Goal: Understand process/instructions: Learn how to perform a task or action

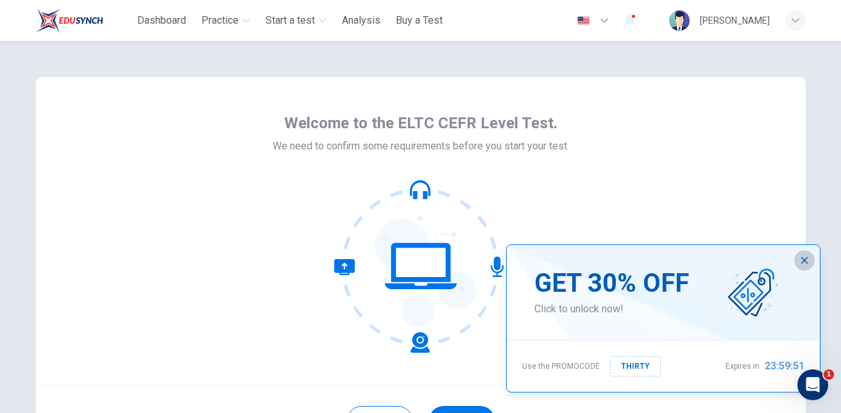
click at [802, 258] on icon "button" at bounding box center [804, 260] width 7 height 7
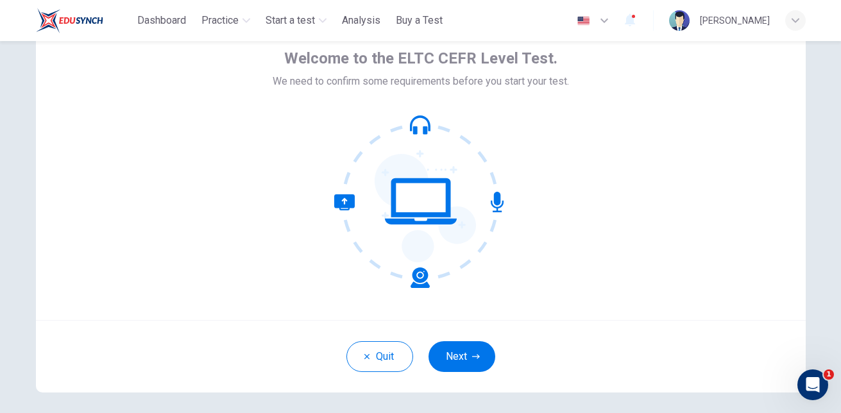
scroll to position [104, 0]
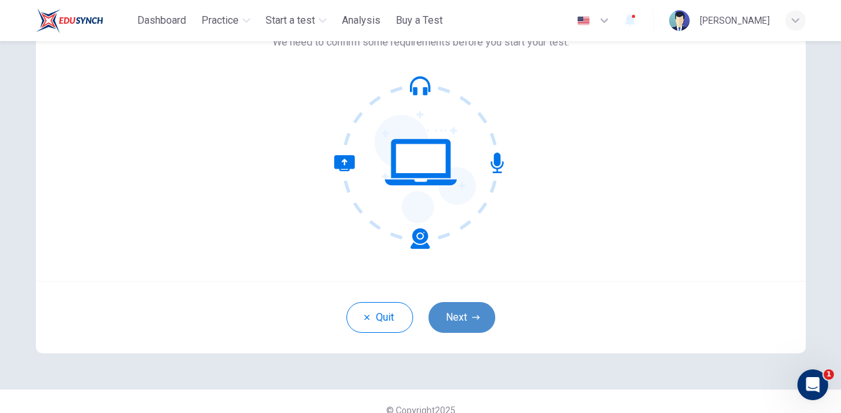
click at [448, 314] on button "Next" at bounding box center [461, 317] width 67 height 31
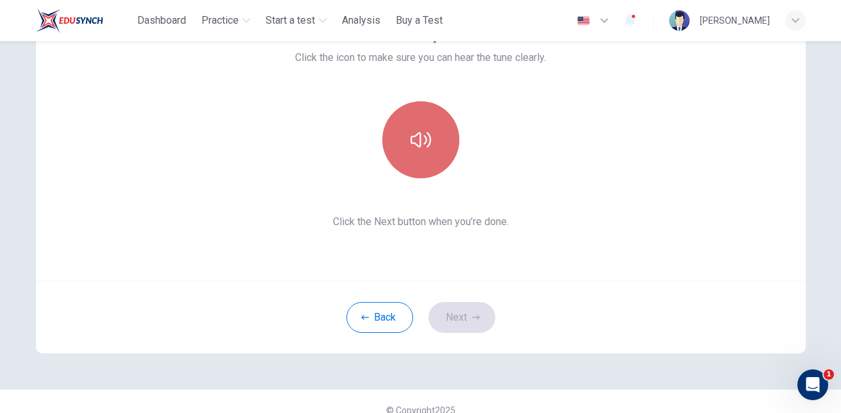
click at [406, 121] on button "button" at bounding box center [420, 139] width 77 height 77
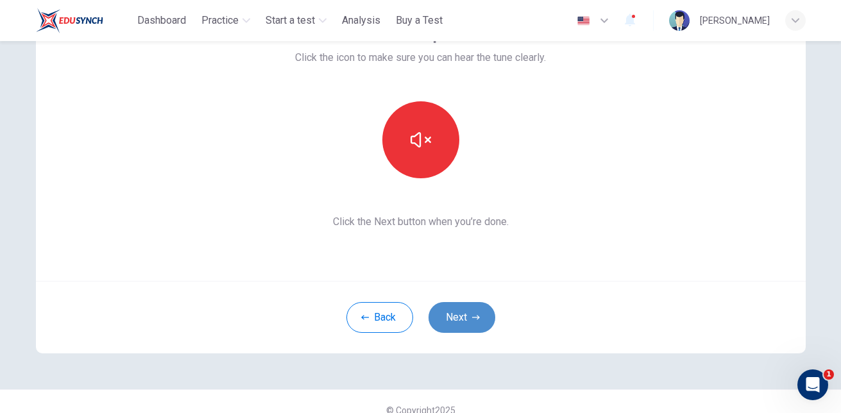
click at [450, 316] on button "Next" at bounding box center [461, 317] width 67 height 31
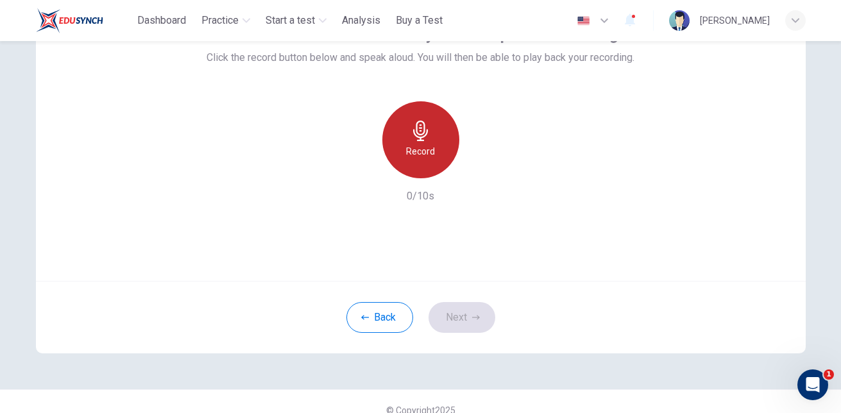
click at [421, 150] on h6 "Record" at bounding box center [420, 151] width 29 height 15
click at [421, 150] on h6 "Stop" at bounding box center [420, 151] width 19 height 15
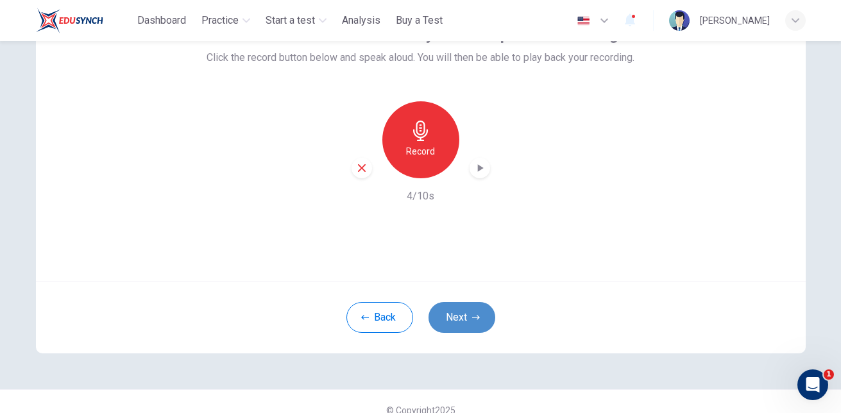
click at [451, 312] on button "Next" at bounding box center [461, 317] width 67 height 31
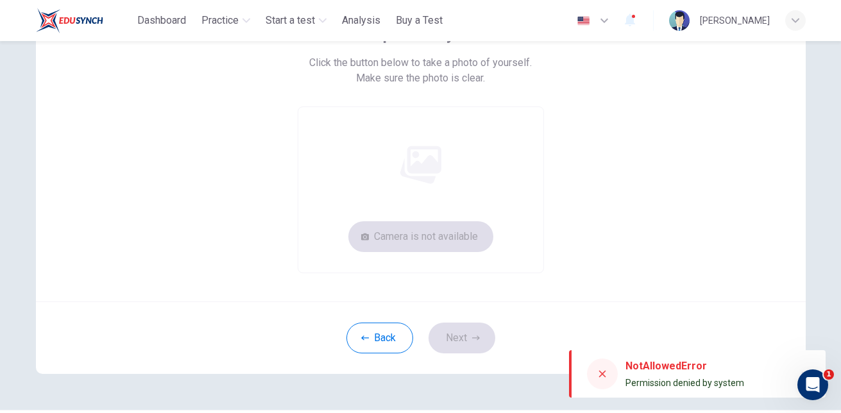
click at [659, 373] on div "NotAllowedError" at bounding box center [684, 365] width 119 height 15
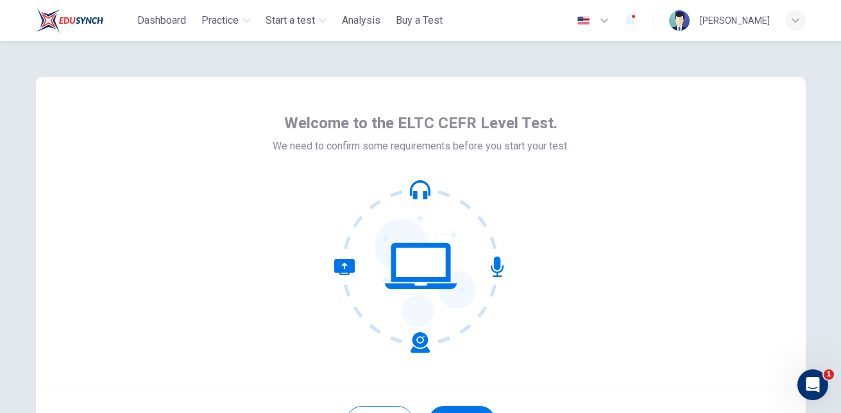
scroll to position [121, 0]
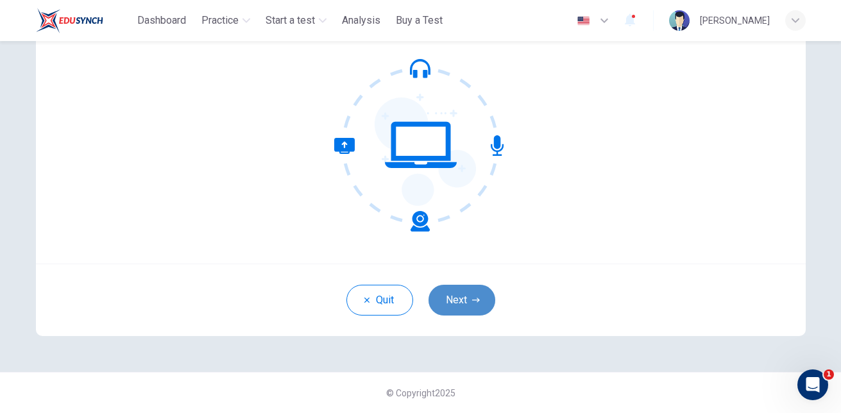
click at [472, 307] on button "Next" at bounding box center [461, 300] width 67 height 31
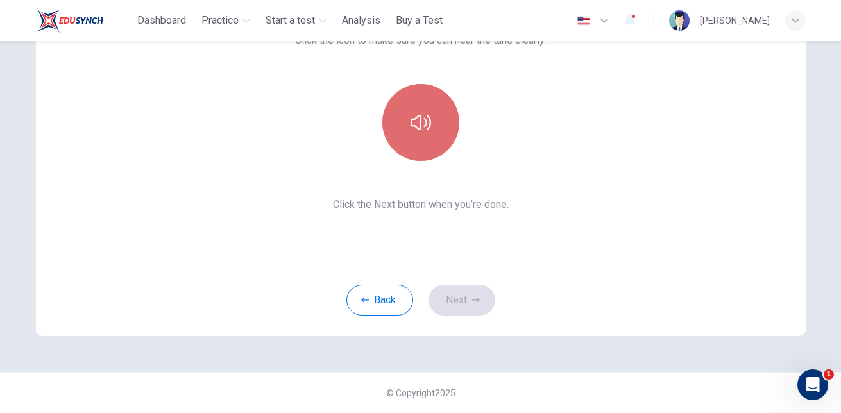
click at [437, 110] on button "button" at bounding box center [420, 122] width 77 height 77
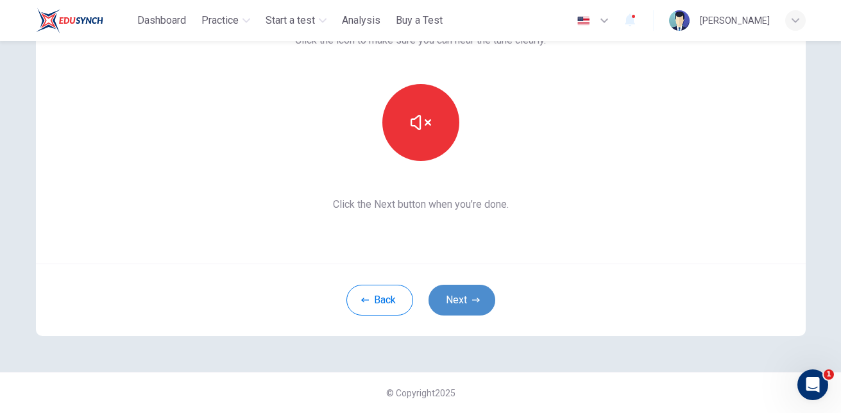
click at [473, 303] on icon "button" at bounding box center [476, 300] width 8 height 8
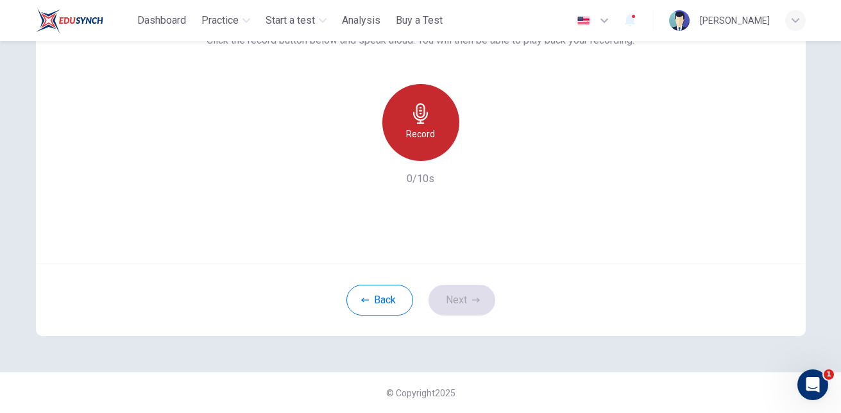
click at [420, 115] on icon "button" at bounding box center [420, 113] width 15 height 21
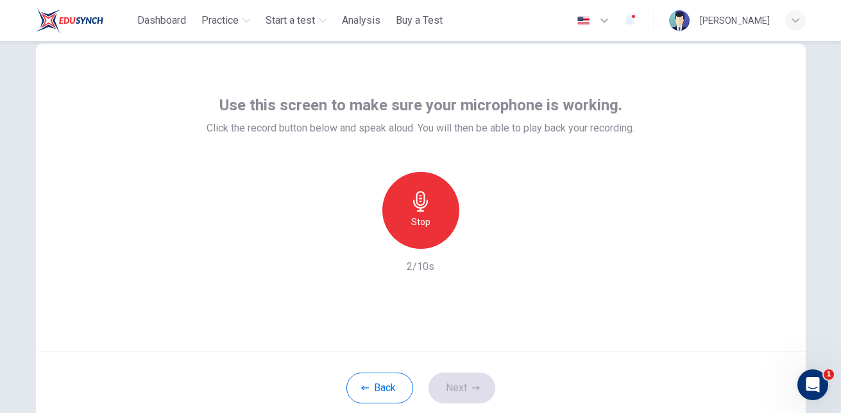
scroll to position [38, 0]
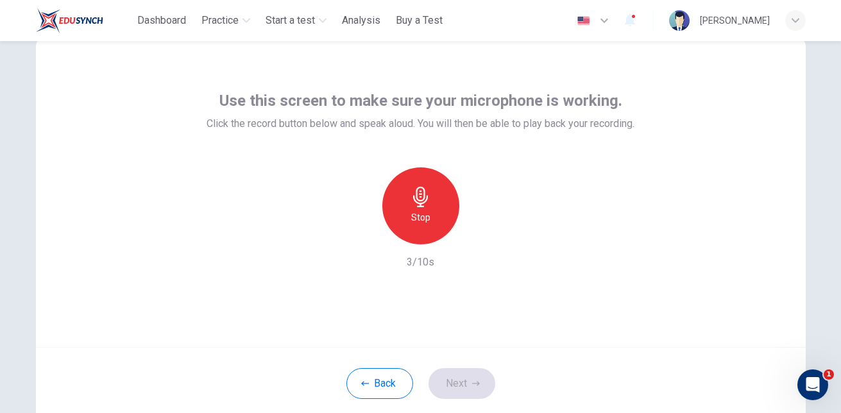
click at [516, 276] on div "Use this screen to make sure your microphone is working. Click the record butto…" at bounding box center [421, 193] width 770 height 308
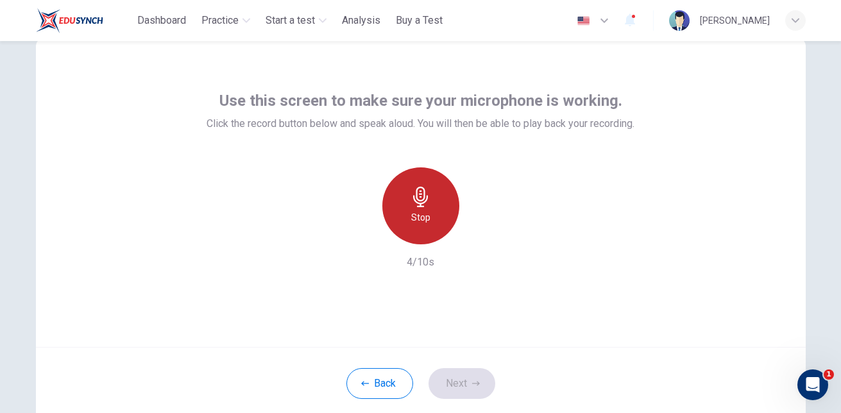
click at [421, 212] on h6 "Stop" at bounding box center [420, 217] width 19 height 15
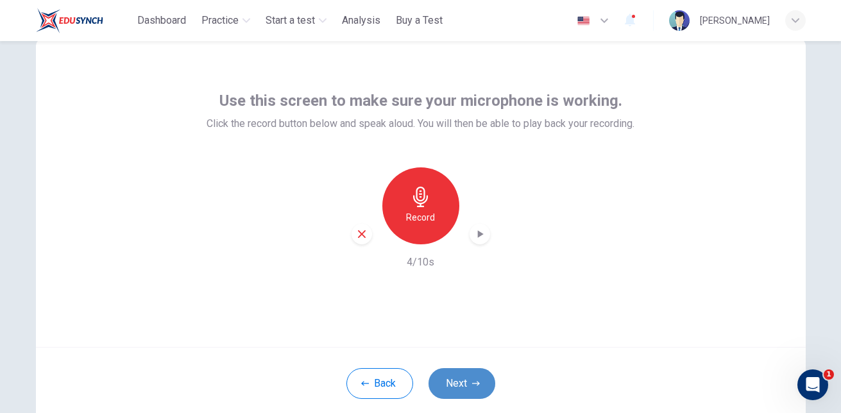
click at [464, 385] on button "Next" at bounding box center [461, 383] width 67 height 31
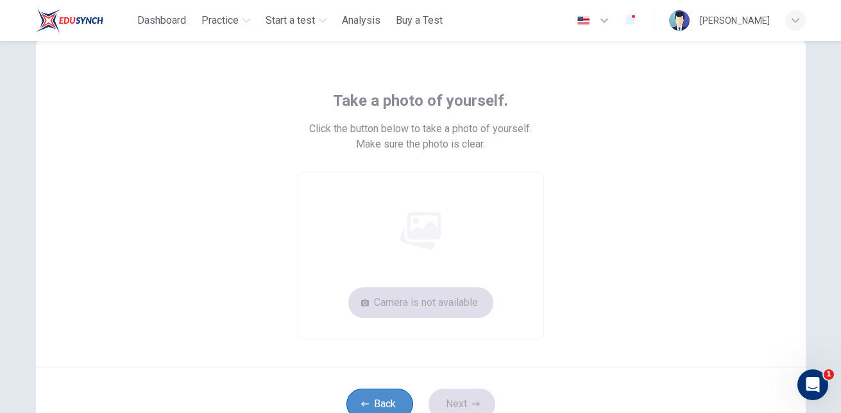
click at [381, 401] on button "Back" at bounding box center [379, 404] width 67 height 31
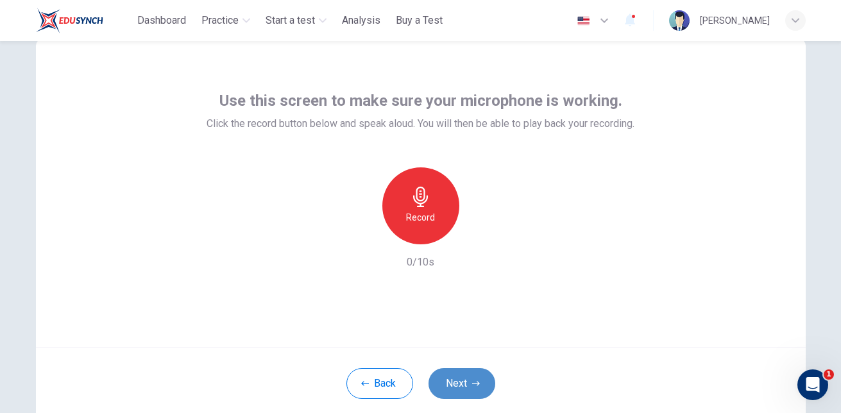
click at [459, 377] on button "Next" at bounding box center [461, 383] width 67 height 31
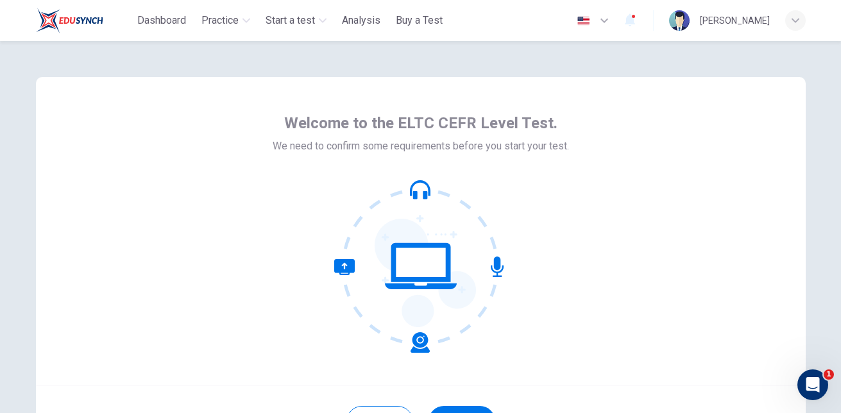
scroll to position [121, 0]
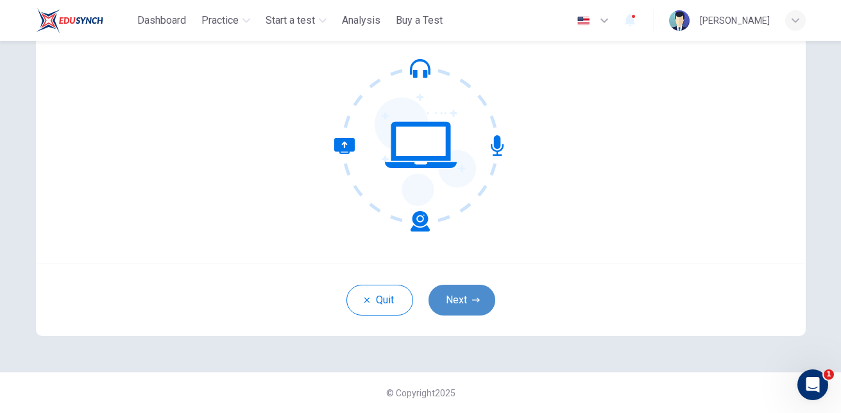
click at [464, 304] on button "Next" at bounding box center [461, 300] width 67 height 31
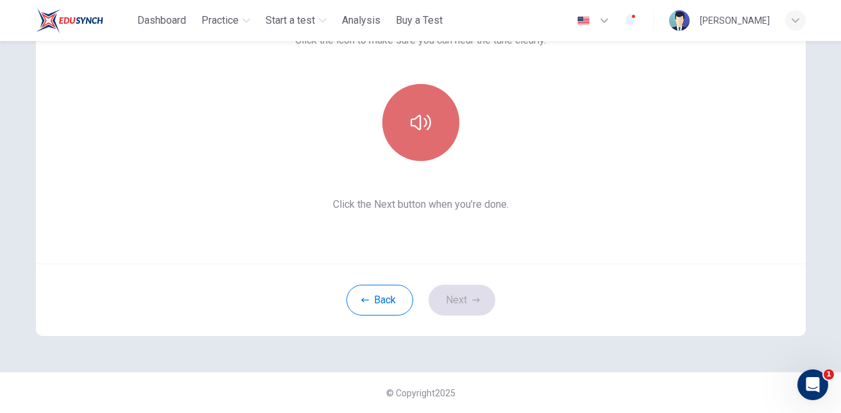
click at [401, 101] on button "button" at bounding box center [420, 122] width 77 height 77
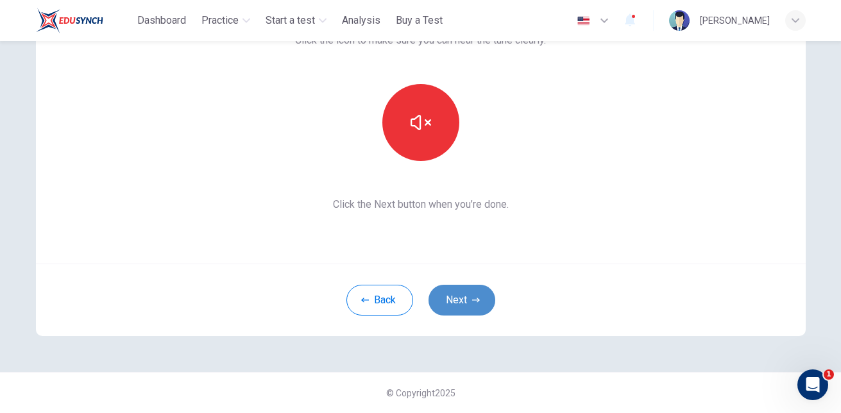
click at [459, 301] on button "Next" at bounding box center [461, 300] width 67 height 31
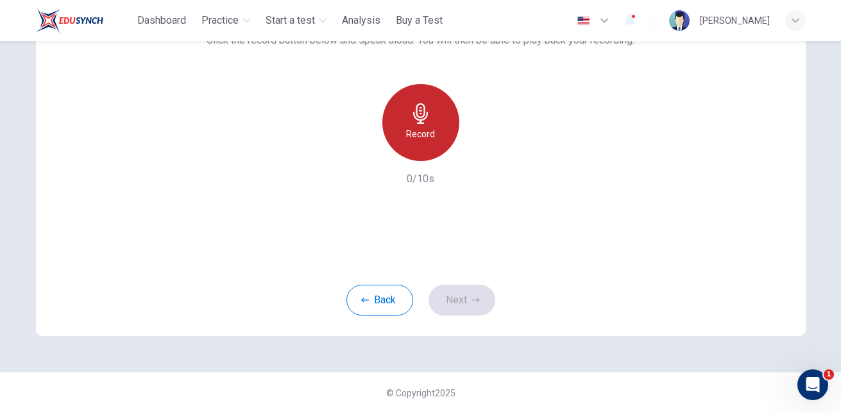
click at [433, 140] on div "Record" at bounding box center [420, 122] width 77 height 77
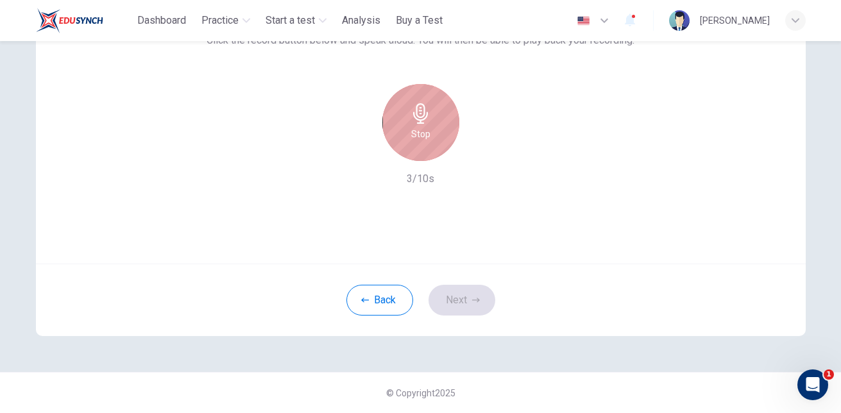
click at [433, 140] on div "Stop" at bounding box center [420, 122] width 77 height 77
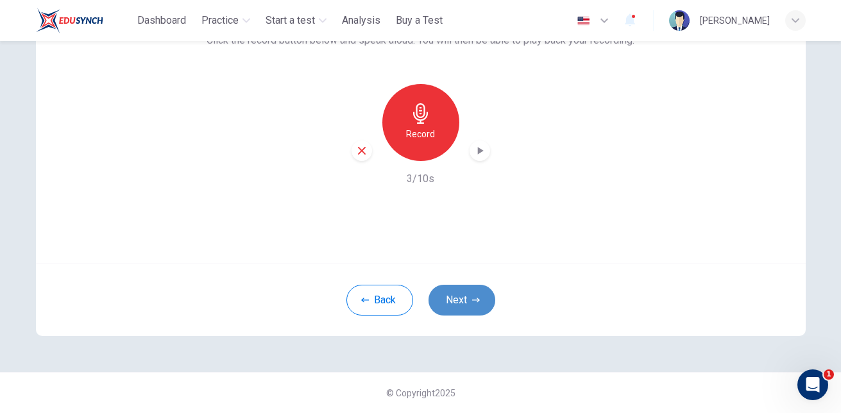
click at [472, 302] on icon "button" at bounding box center [476, 300] width 8 height 8
